Goal: Information Seeking & Learning: Learn about a topic

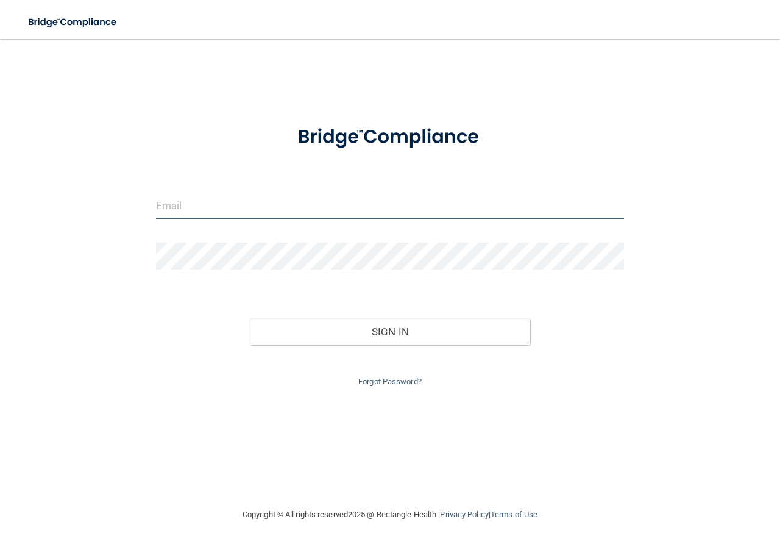
click at [240, 208] on input "email" at bounding box center [390, 204] width 468 height 27
type input "[EMAIL_ADDRESS][DOMAIN_NAME]"
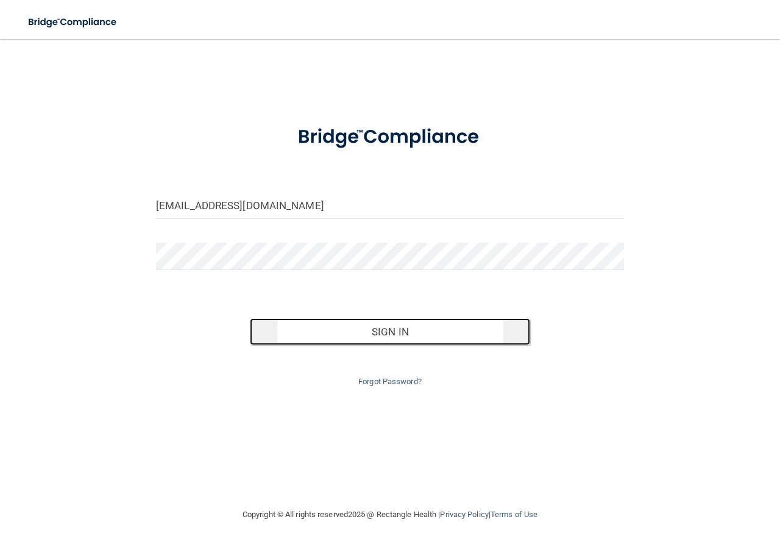
click at [375, 326] on button "Sign In" at bounding box center [390, 331] width 281 height 27
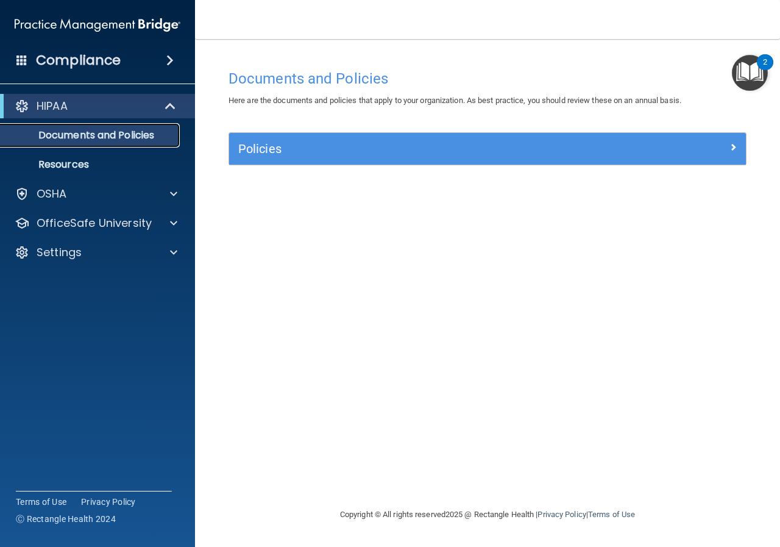
click at [94, 137] on p "Documents and Policies" at bounding box center [91, 135] width 166 height 12
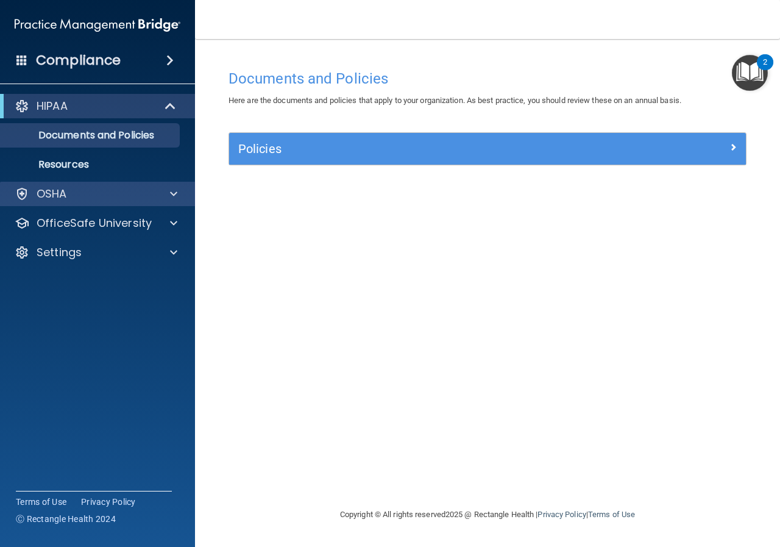
click at [143, 202] on div "OSHA" at bounding box center [98, 194] width 196 height 24
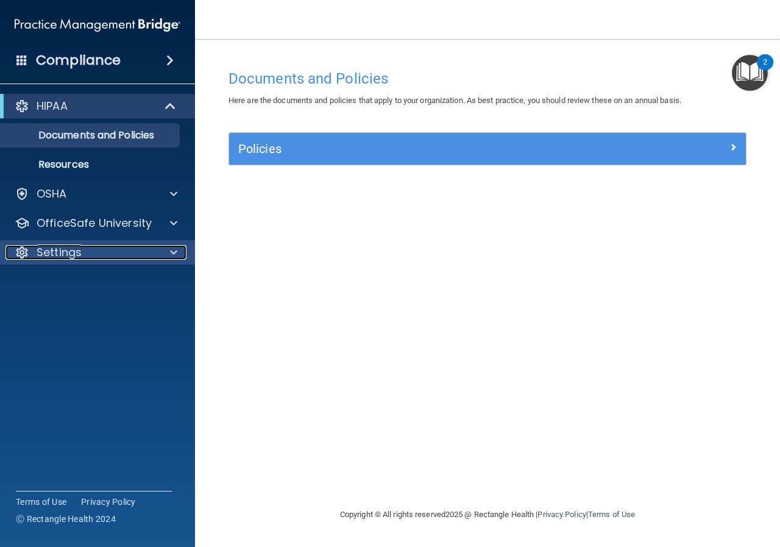
click at [74, 257] on p "Settings" at bounding box center [59, 252] width 45 height 15
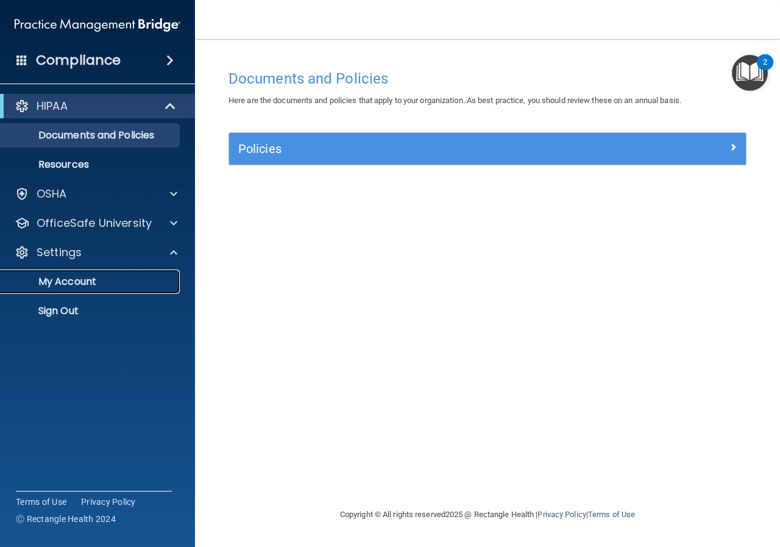
click at [99, 274] on link "My Account" at bounding box center [84, 281] width 192 height 24
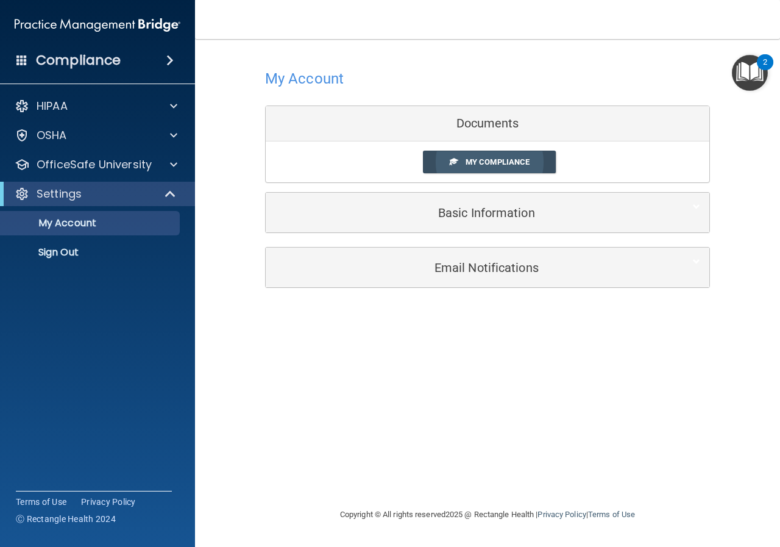
click at [475, 158] on span "My Compliance" at bounding box center [498, 161] width 64 height 9
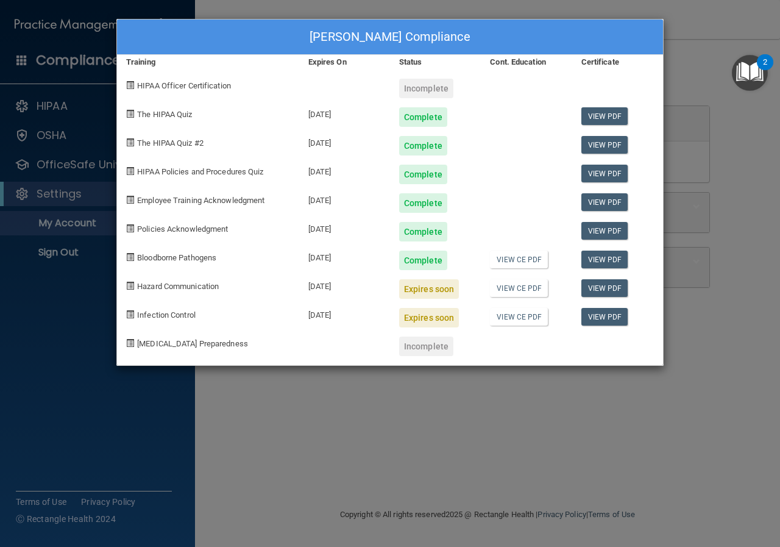
click at [750, 186] on div "Tanya Thomas's Compliance Training Expires On Status Cont. Education Certificat…" at bounding box center [390, 273] width 780 height 547
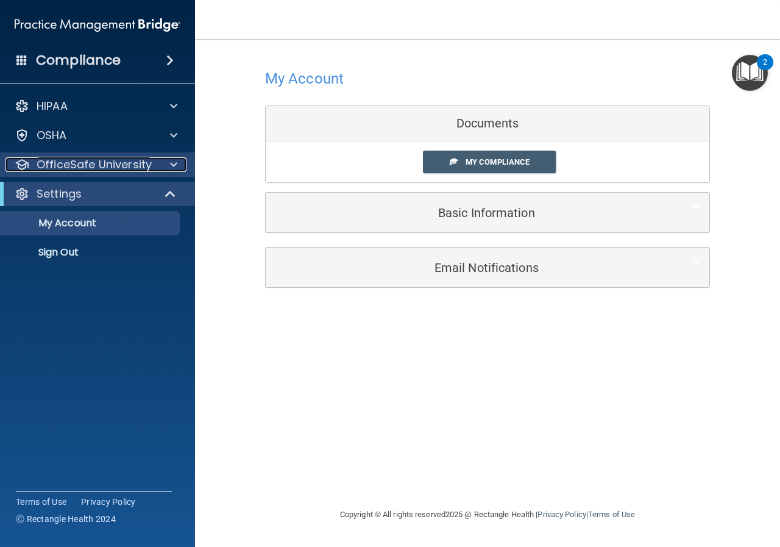
click at [45, 166] on p "OfficeSafe University" at bounding box center [94, 164] width 115 height 15
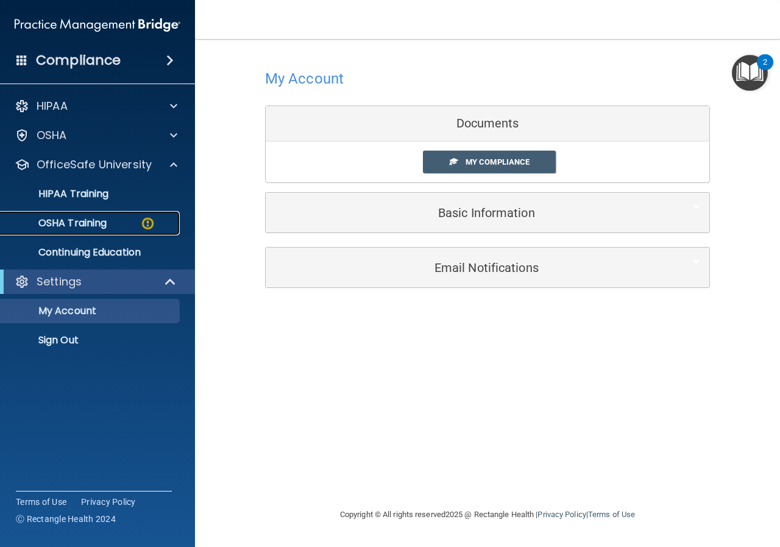
click at [77, 222] on p "OSHA Training" at bounding box center [57, 223] width 99 height 12
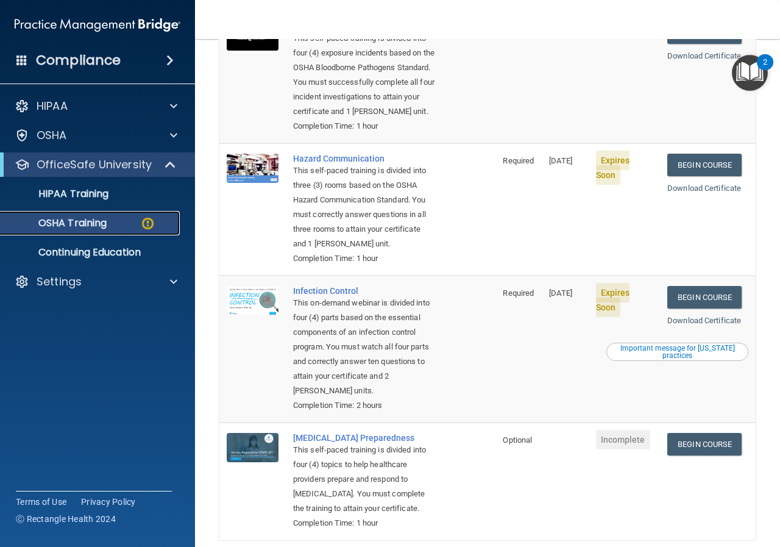
scroll to position [25, 0]
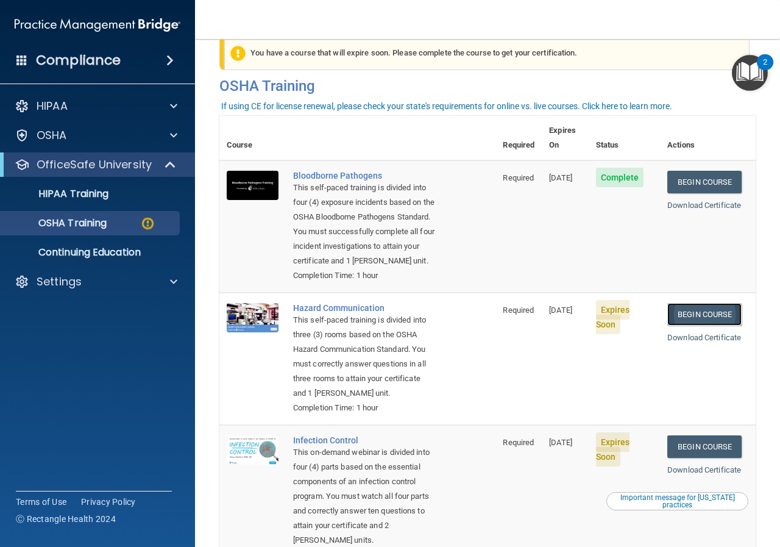
click at [711, 326] on link "Begin Course" at bounding box center [704, 314] width 74 height 23
click at [105, 191] on p "HIPAA Training" at bounding box center [58, 194] width 101 height 12
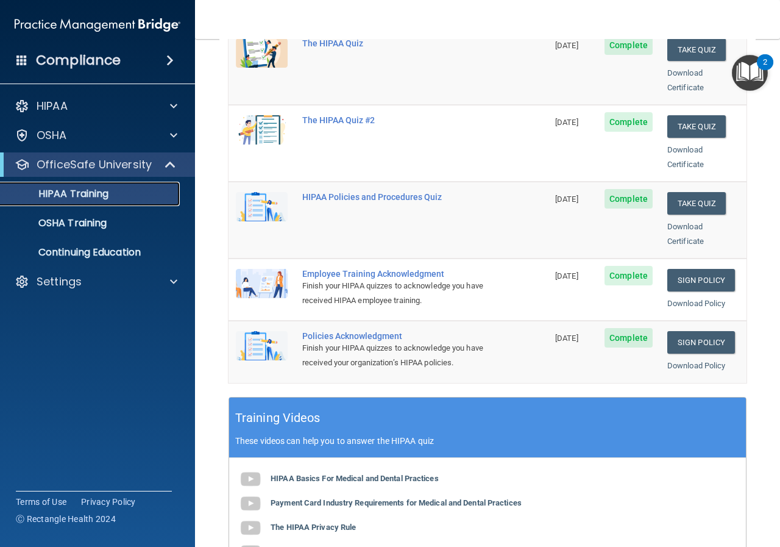
scroll to position [48, 0]
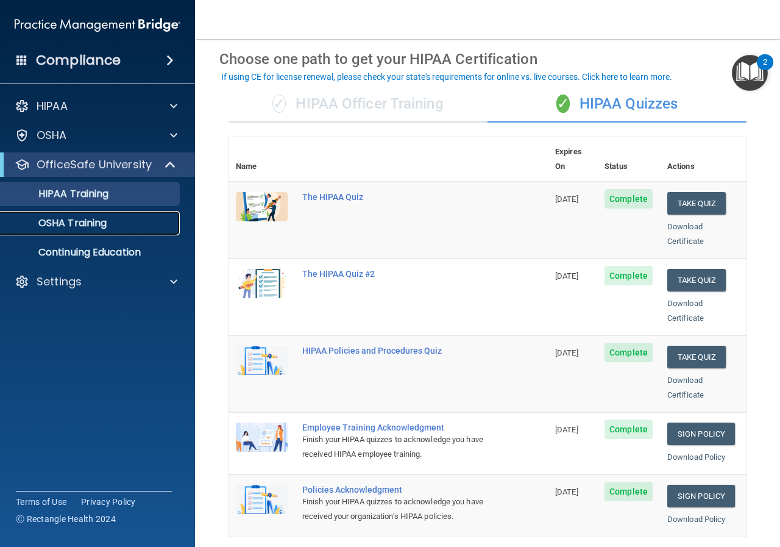
click at [109, 226] on div "OSHA Training" at bounding box center [91, 223] width 166 height 12
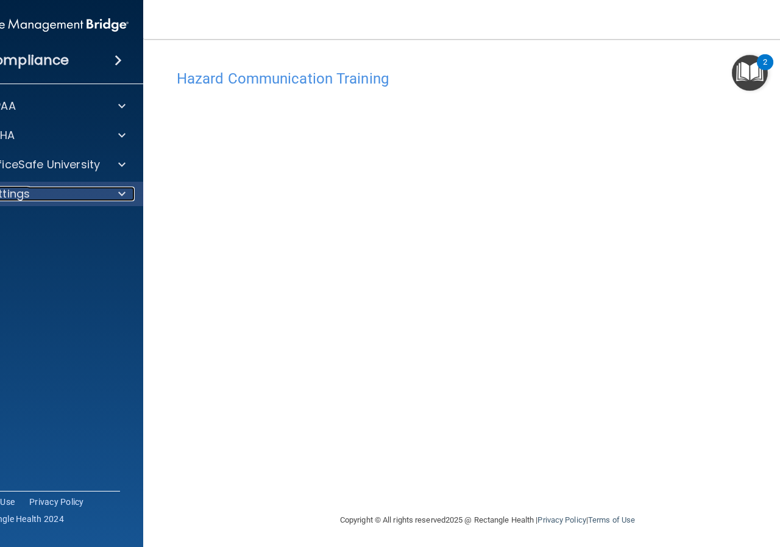
click at [109, 196] on div at bounding box center [120, 194] width 30 height 15
click at [82, 227] on p "My Account" at bounding box center [39, 223] width 166 height 12
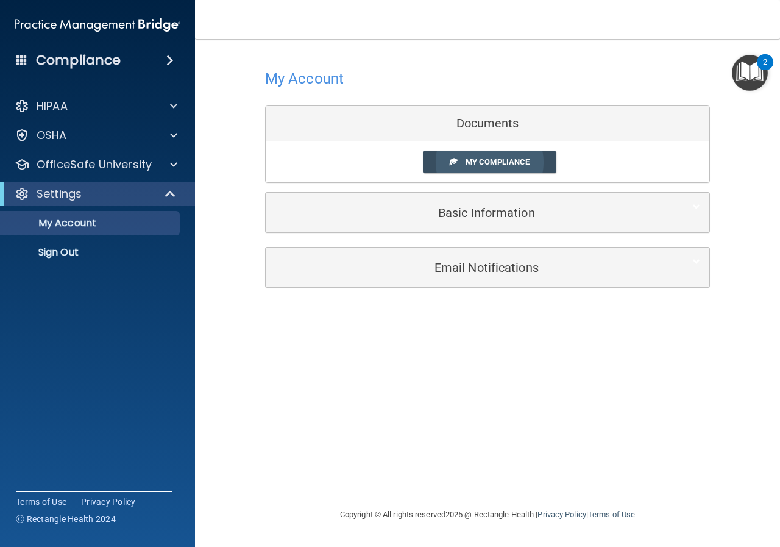
click at [480, 163] on span "My Compliance" at bounding box center [498, 161] width 64 height 9
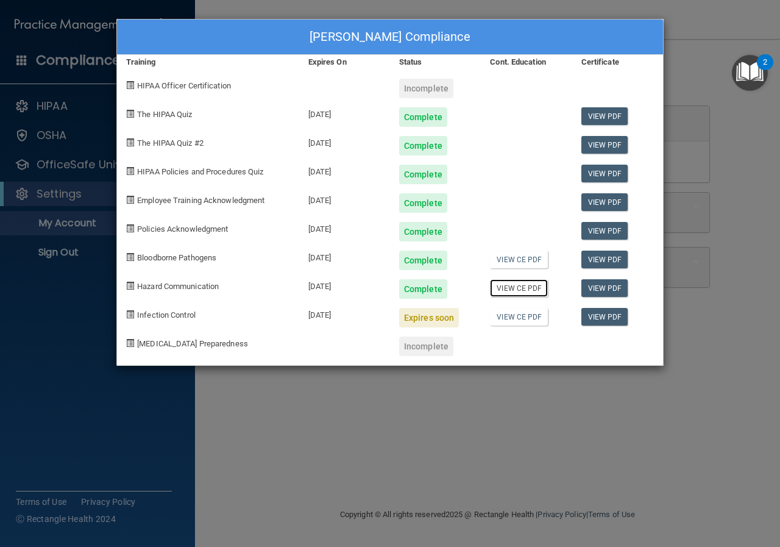
click at [514, 286] on link "View CE PDF" at bounding box center [519, 288] width 58 height 18
click at [290, 411] on div "Tanya Thomas's Compliance Training Expires On Status Cont. Education Certificat…" at bounding box center [390, 273] width 780 height 547
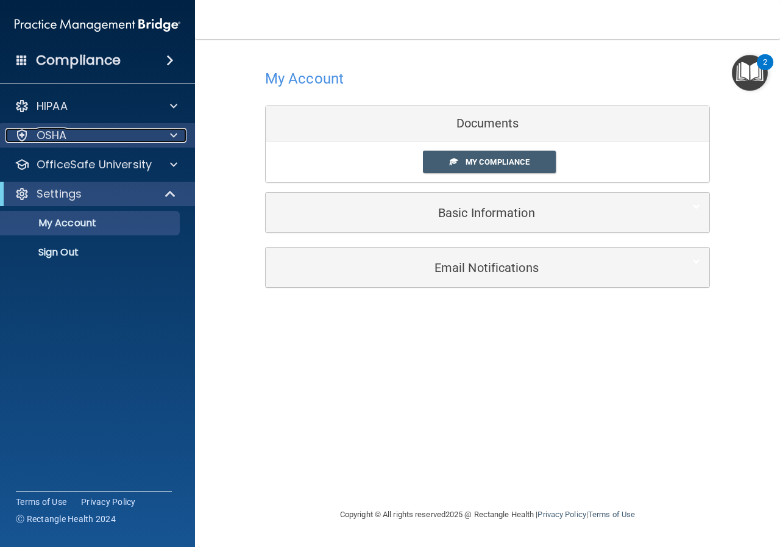
click at [130, 137] on div "OSHA" at bounding box center [80, 135] width 151 height 15
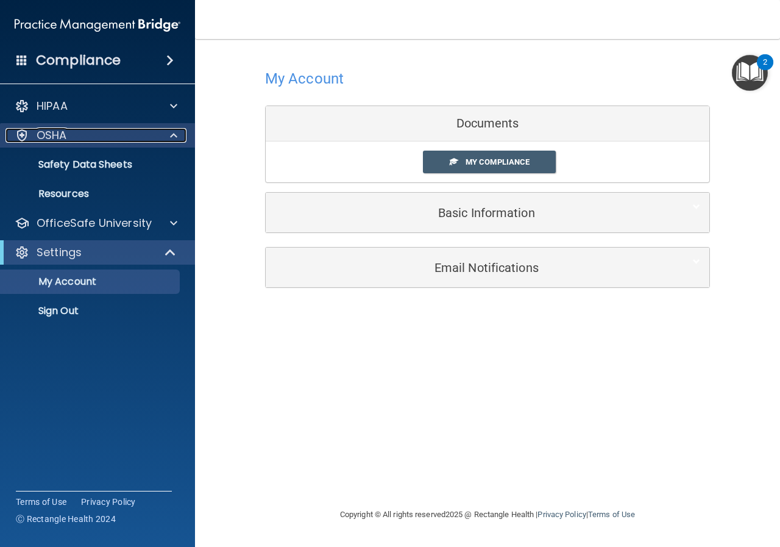
click at [98, 134] on div "OSHA" at bounding box center [80, 135] width 151 height 15
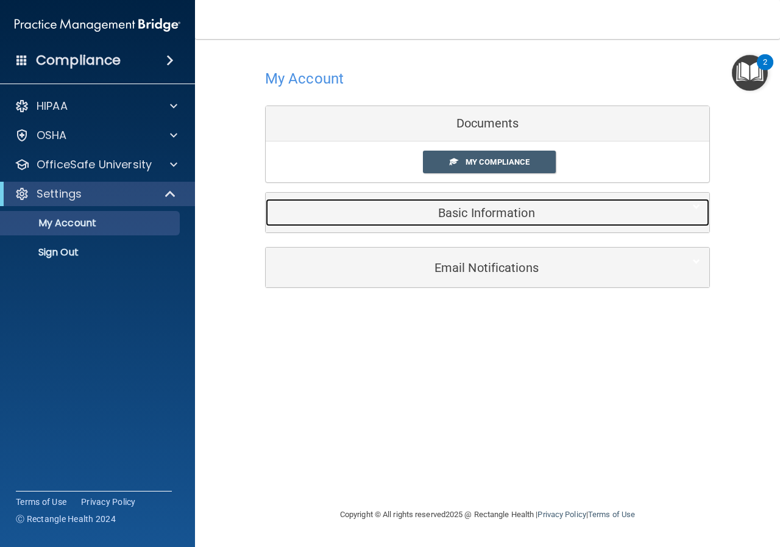
click at [429, 210] on h5 "Basic Information" at bounding box center [469, 212] width 388 height 13
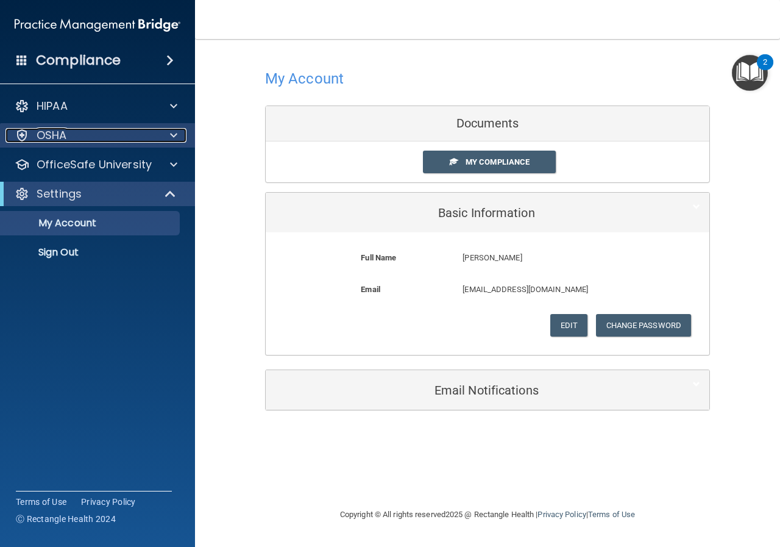
click at [60, 133] on p "OSHA" at bounding box center [52, 135] width 30 height 15
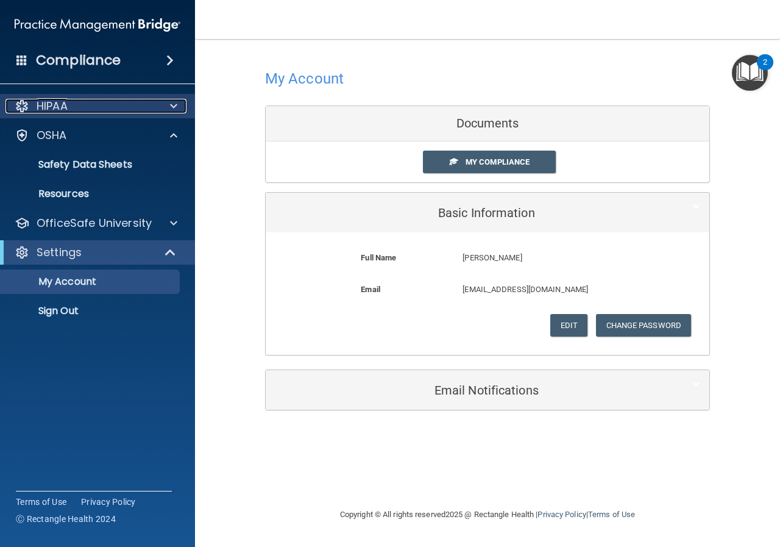
click at [63, 110] on p "HIPAA" at bounding box center [52, 106] width 31 height 15
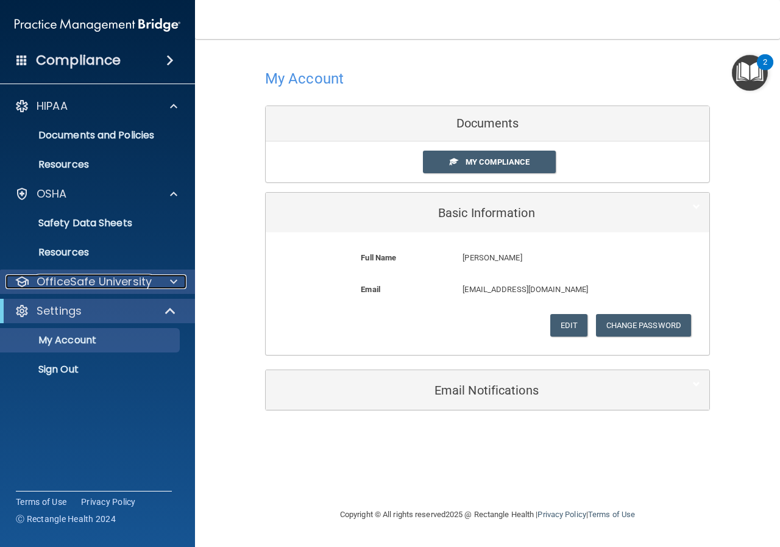
click at [119, 278] on p "OfficeSafe University" at bounding box center [94, 281] width 115 height 15
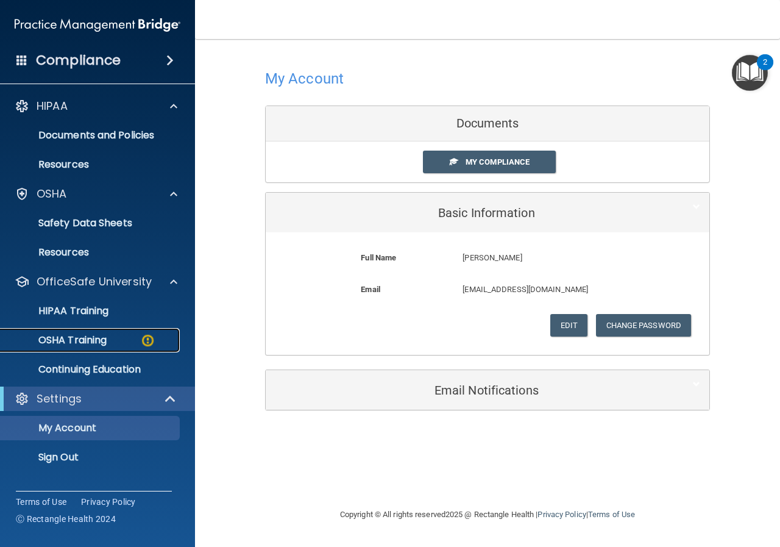
click at [124, 341] on div "OSHA Training" at bounding box center [91, 340] width 166 height 12
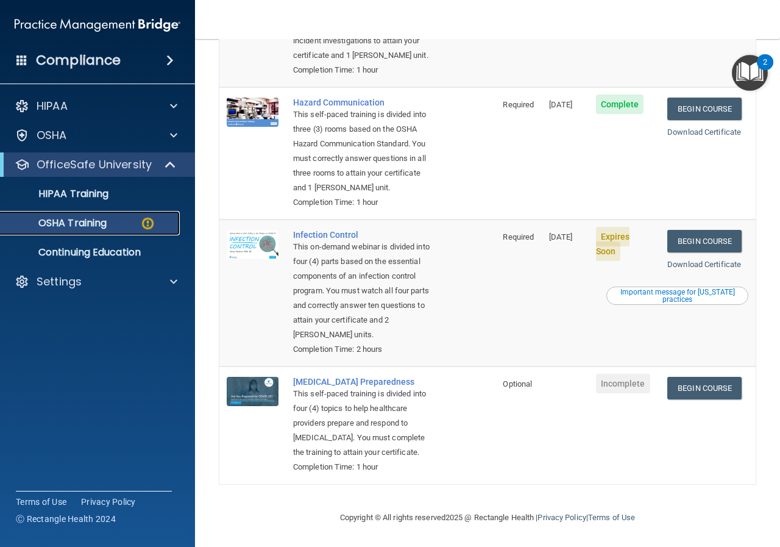
scroll to position [291, 0]
click at [700, 230] on link "Begin Course" at bounding box center [704, 241] width 74 height 23
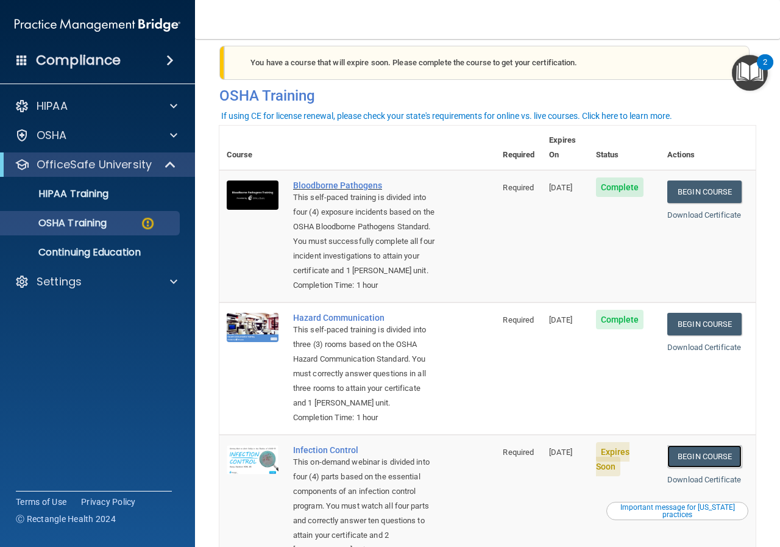
scroll to position [0, 0]
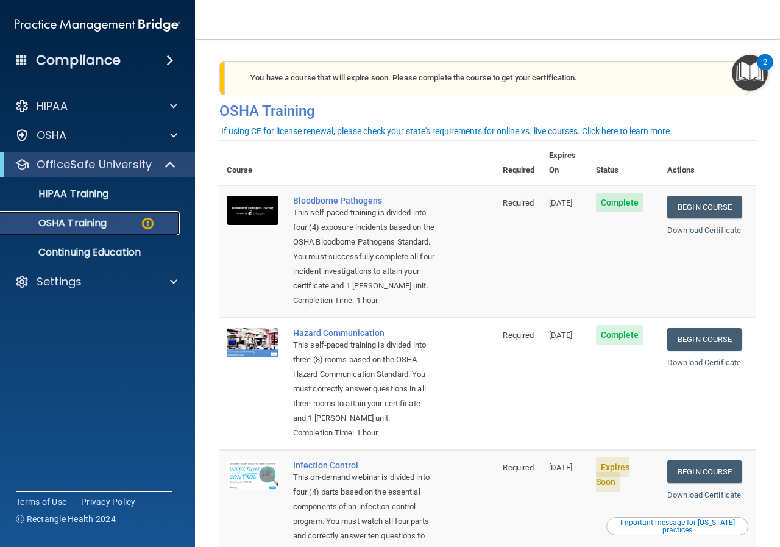
click at [126, 224] on div "OSHA Training" at bounding box center [91, 223] width 166 height 12
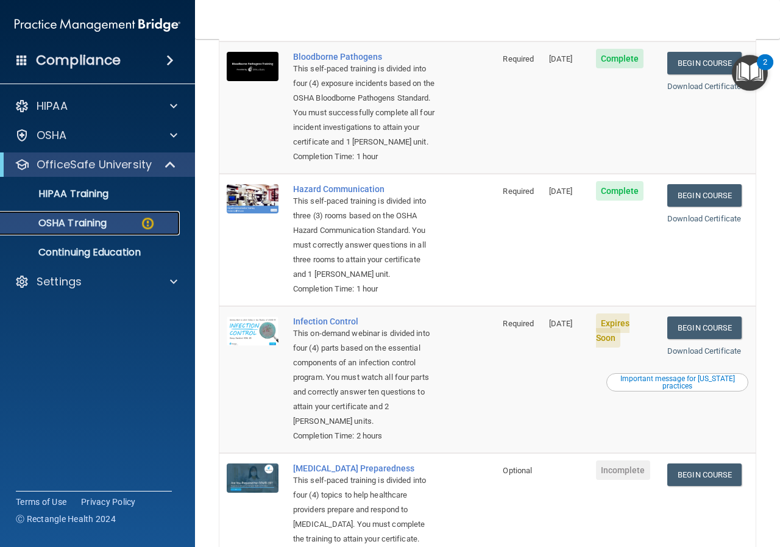
scroll to position [244, 0]
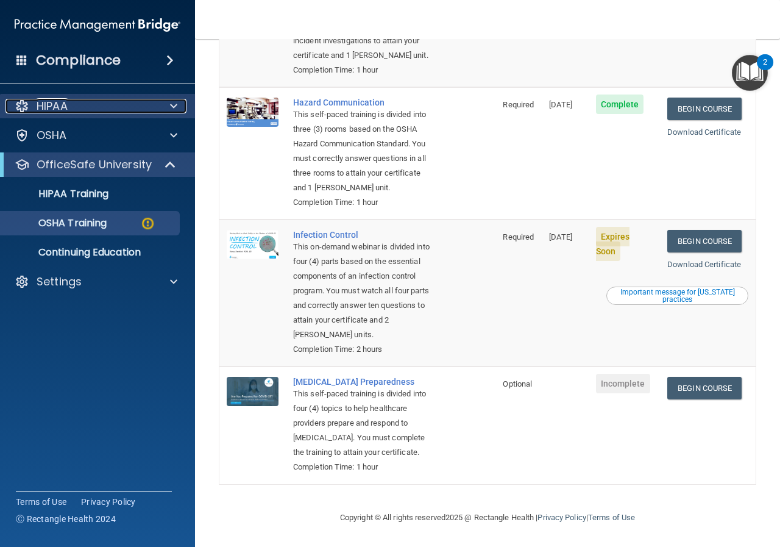
click at [157, 110] on div at bounding box center [172, 106] width 30 height 15
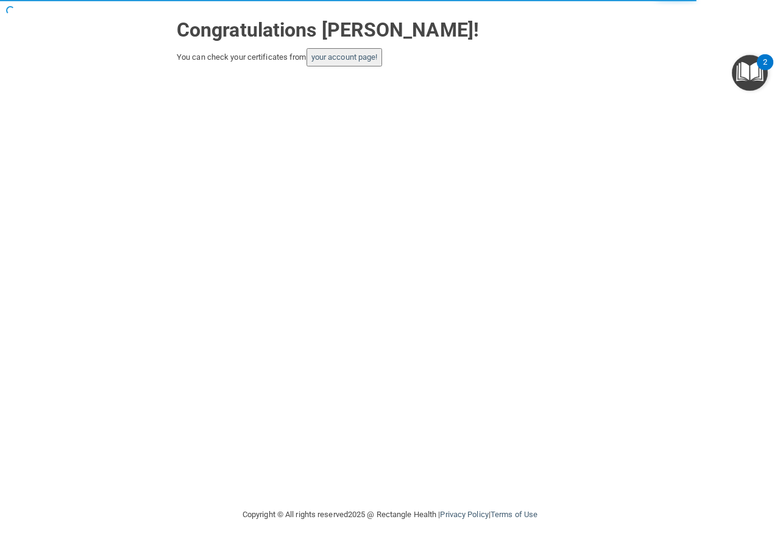
click at [369, 63] on button "your account page!" at bounding box center [345, 57] width 76 height 18
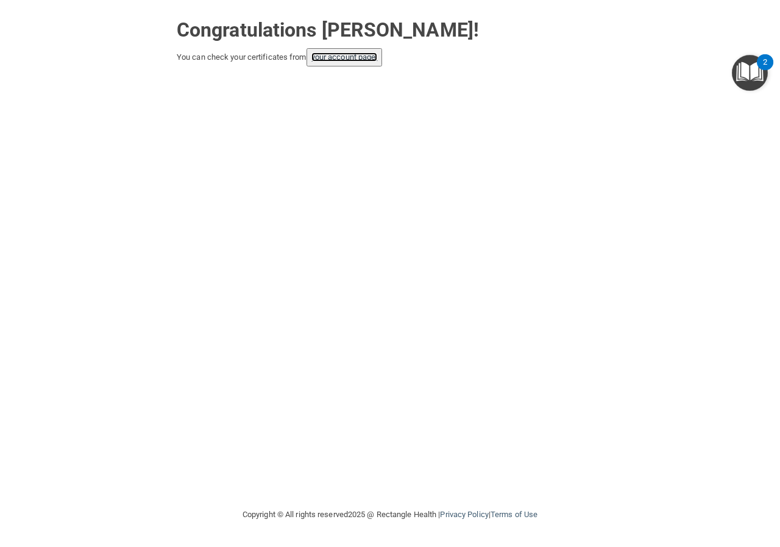
click at [334, 55] on link "your account page!" at bounding box center [344, 56] width 66 height 9
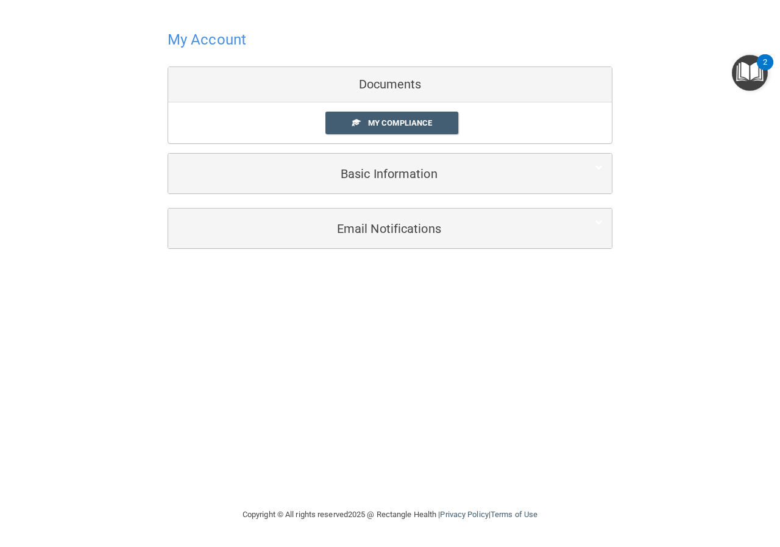
click at [391, 87] on div "Documents" at bounding box center [390, 84] width 444 height 35
click at [397, 118] on link "My Compliance" at bounding box center [392, 123] width 133 height 23
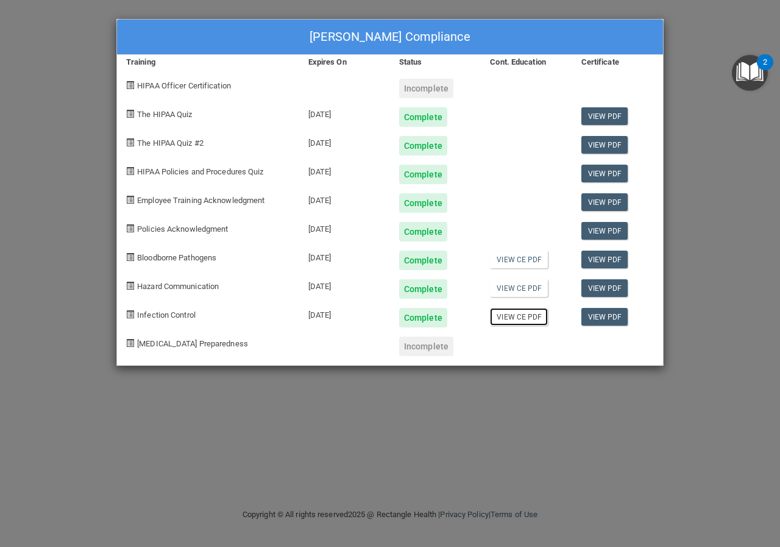
click at [527, 321] on link "View CE PDF" at bounding box center [519, 317] width 58 height 18
click at [427, 86] on div "Incomplete" at bounding box center [426, 89] width 54 height 20
click at [463, 90] on div "Incomplete" at bounding box center [435, 83] width 91 height 29
click at [764, 237] on div "Tanya Thomas's Compliance Training Expires On Status Cont. Education Certificat…" at bounding box center [390, 273] width 780 height 547
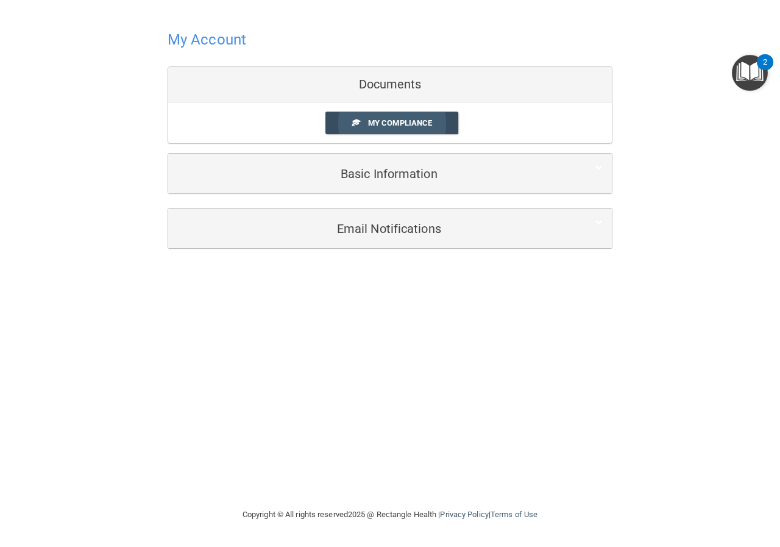
click at [392, 118] on span "My Compliance" at bounding box center [400, 122] width 64 height 9
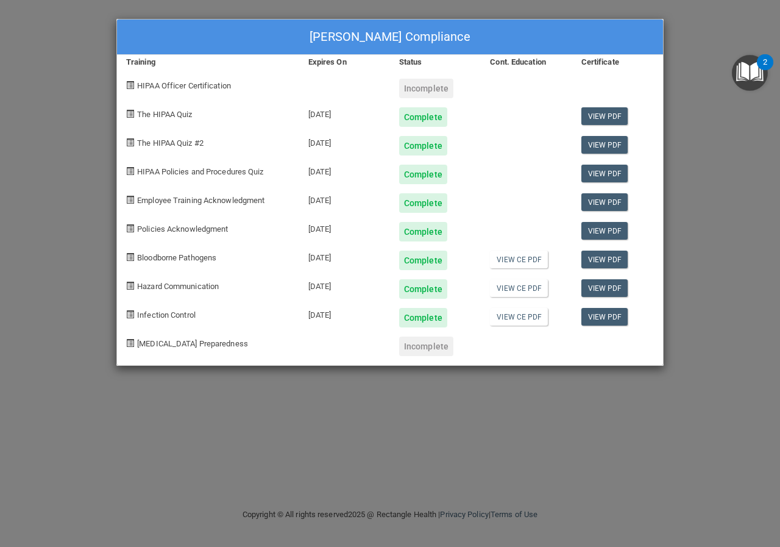
click at [90, 42] on div "Tanya Thomas's Compliance Training Expires On Status Cont. Education Certificat…" at bounding box center [390, 273] width 780 height 547
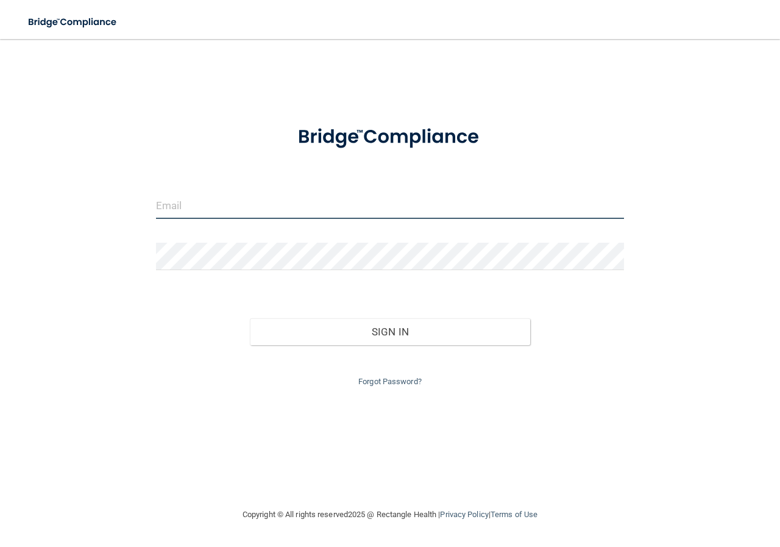
click at [201, 206] on input "email" at bounding box center [390, 204] width 468 height 27
type input "[EMAIL_ADDRESS][DOMAIN_NAME]"
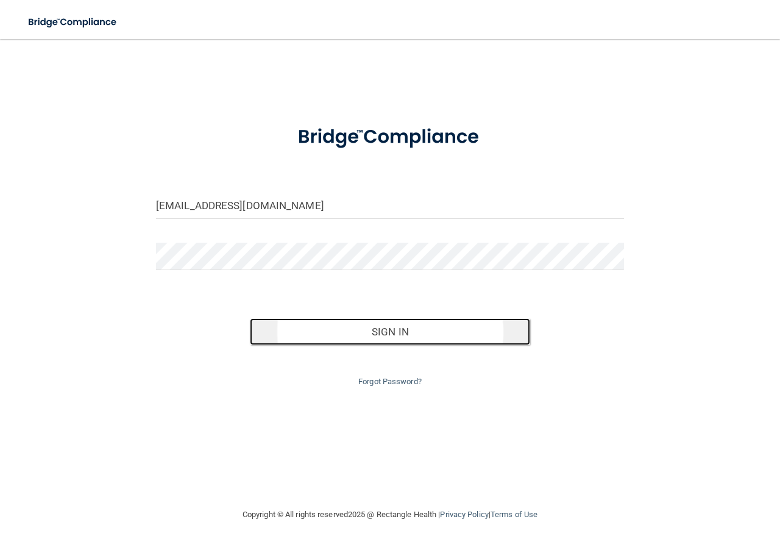
click at [438, 334] on button "Sign In" at bounding box center [390, 331] width 281 height 27
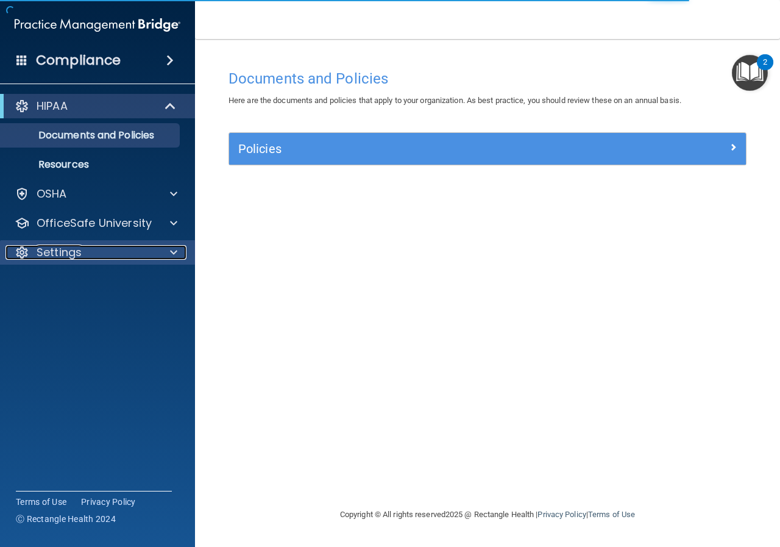
click at [107, 254] on div "Settings" at bounding box center [80, 252] width 151 height 15
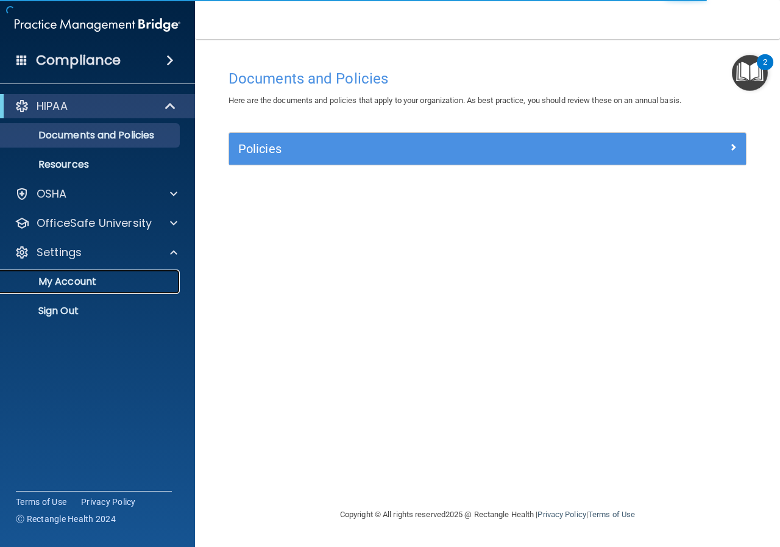
click at [85, 272] on link "My Account" at bounding box center [84, 281] width 192 height 24
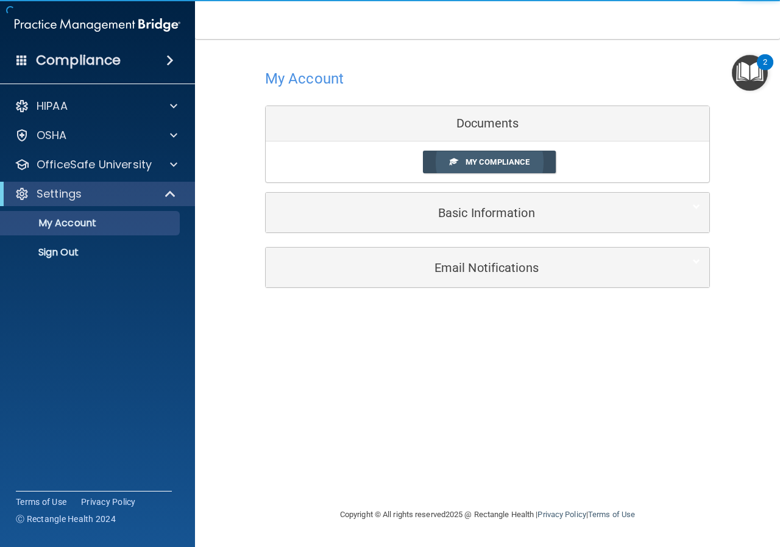
click at [465, 154] on link "My Compliance" at bounding box center [489, 162] width 133 height 23
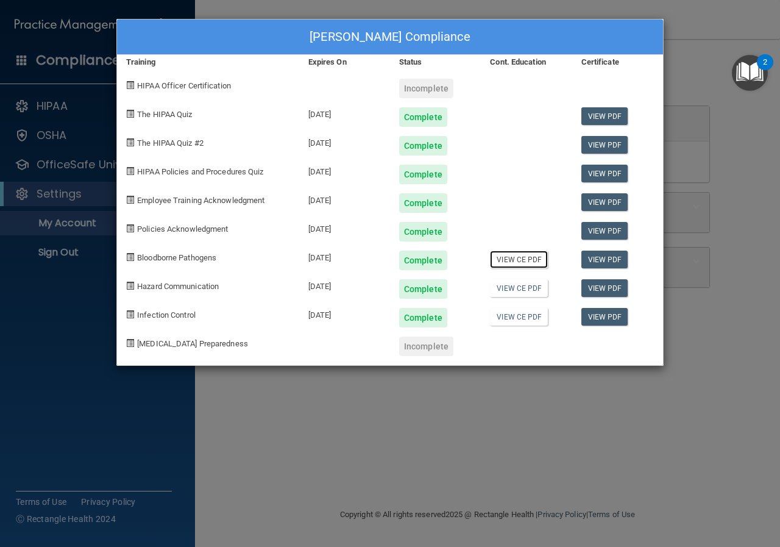
click at [521, 262] on link "View CE PDF" at bounding box center [519, 260] width 58 height 18
